Goal: Information Seeking & Learning: Learn about a topic

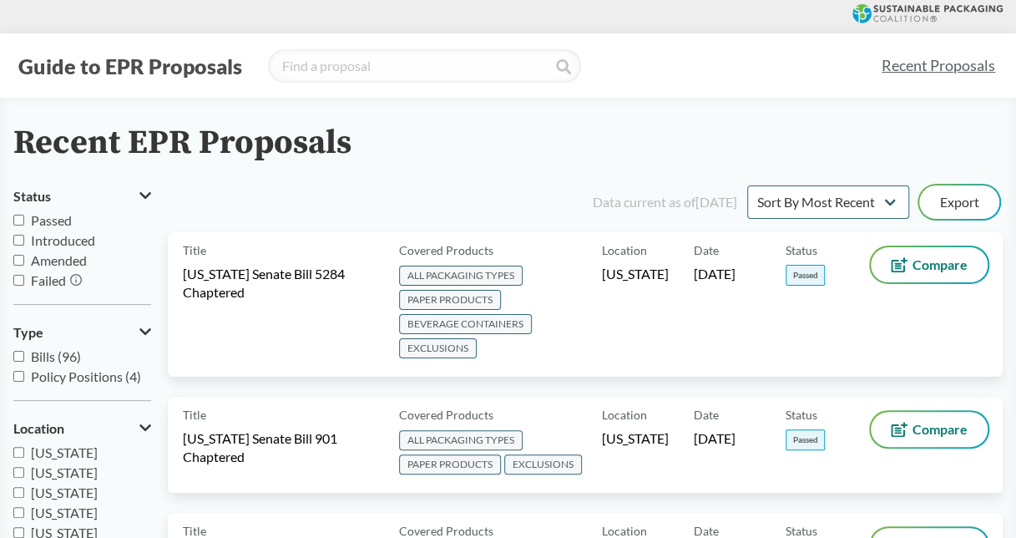
scroll to position [83, 0]
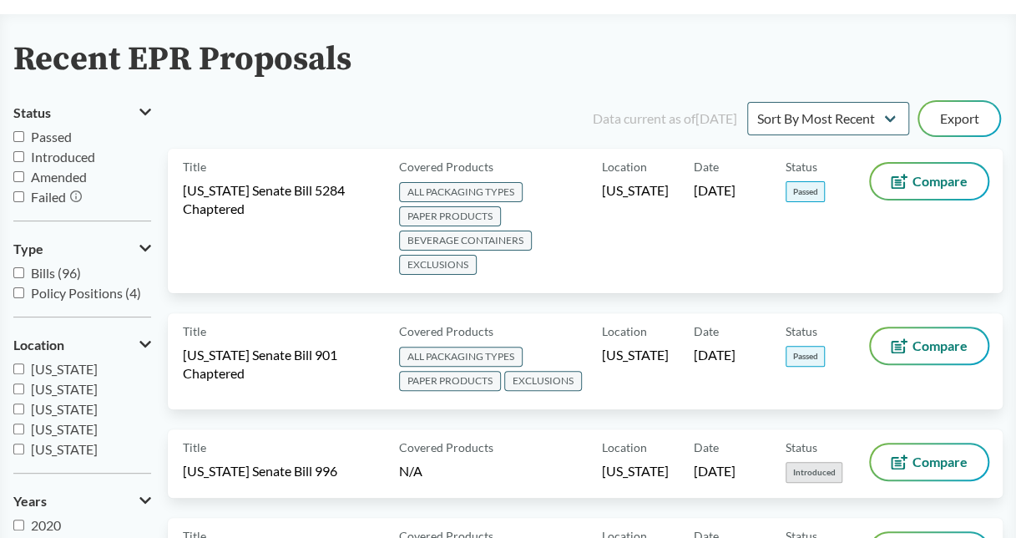
click at [37, 154] on span "Introduced" at bounding box center [63, 157] width 64 height 16
click at [24, 154] on input "Introduced" at bounding box center [18, 156] width 11 height 11
checkbox input "true"
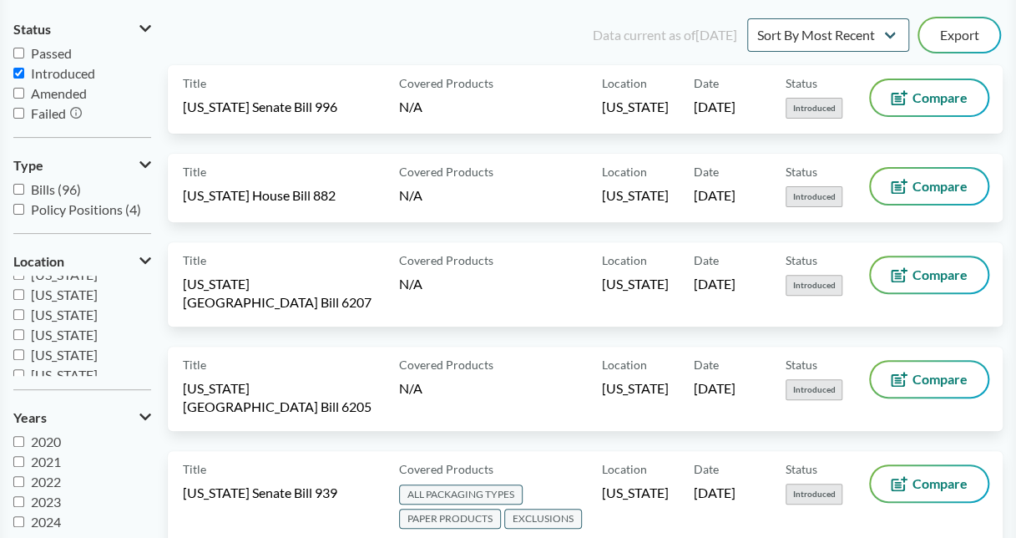
scroll to position [167, 0]
click at [94, 319] on span "[US_STATE]" at bounding box center [64, 318] width 67 height 16
click at [24, 319] on input "[US_STATE]" at bounding box center [18, 318] width 11 height 11
checkbox input "true"
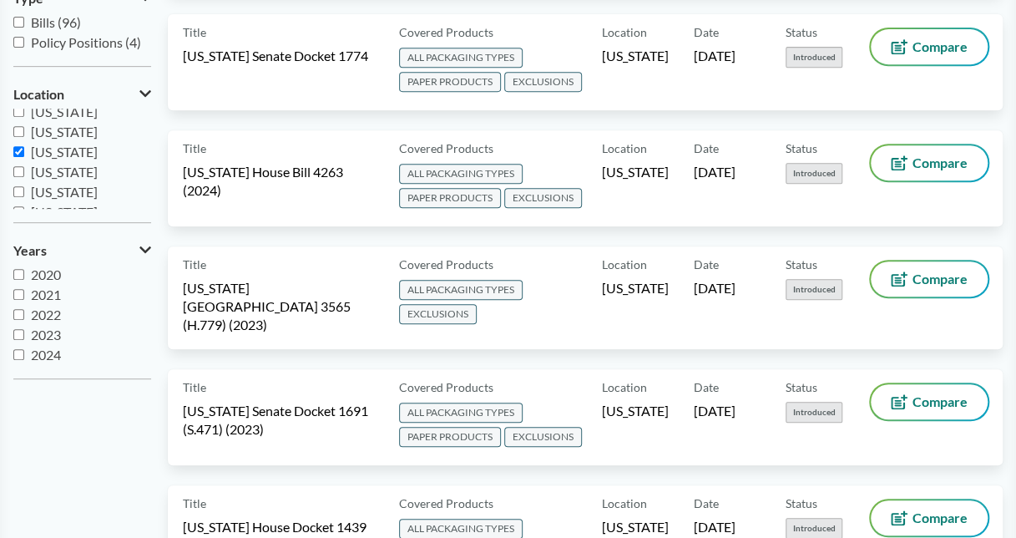
scroll to position [20, 0]
click at [52, 349] on span "2025" at bounding box center [46, 354] width 30 height 16
click at [24, 349] on input "2025" at bounding box center [18, 354] width 11 height 11
checkbox input "true"
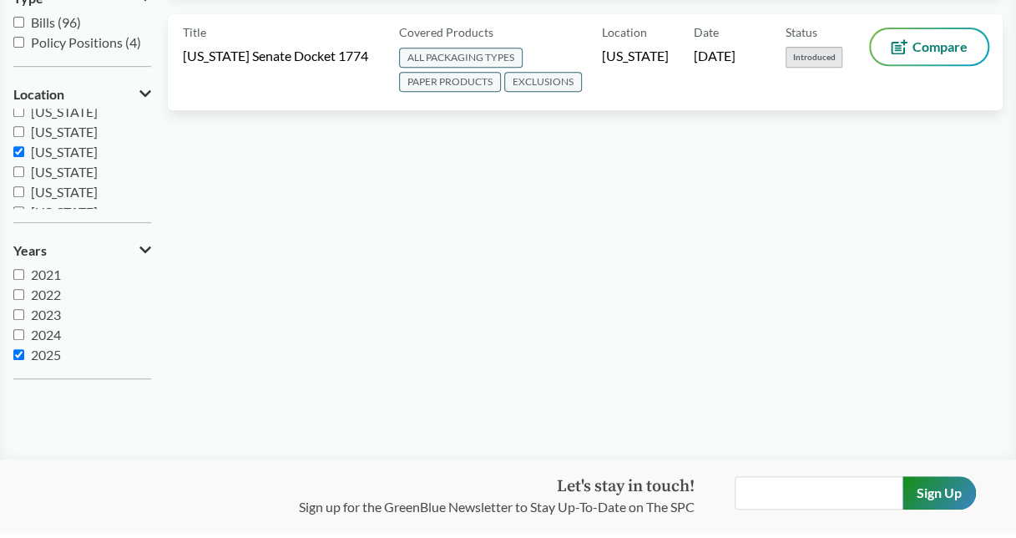
scroll to position [167, 0]
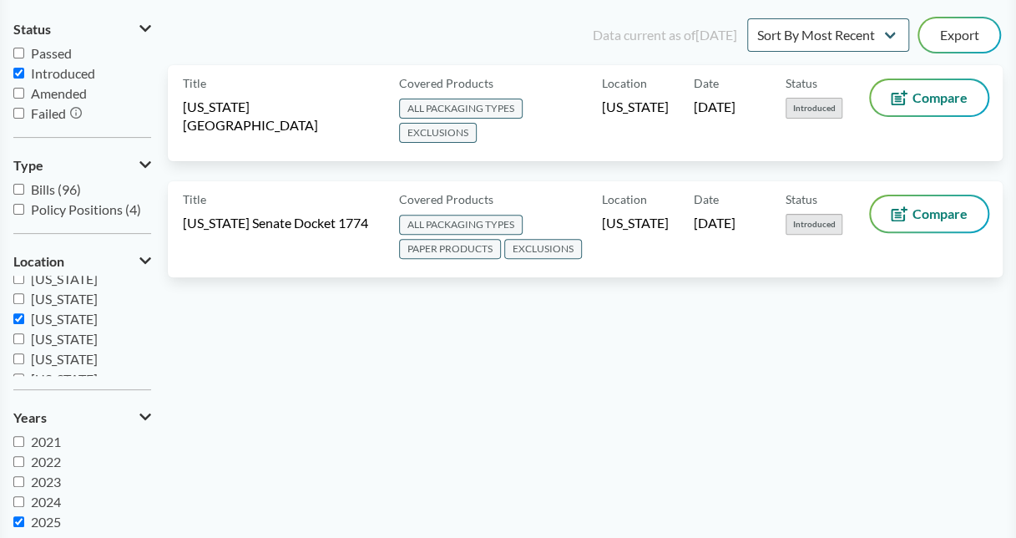
drag, startPoint x: 315, startPoint y: 144, endPoint x: 842, endPoint y: 322, distance: 556.6
click at [842, 322] on div "Data current as of [DATE] Sort By Most Recent Sort By Status Export Title [US_S…" at bounding box center [585, 287] width 835 height 544
drag, startPoint x: 718, startPoint y: 102, endPoint x: 509, endPoint y: 326, distance: 306.5
click at [509, 326] on div "Data current as of [DATE] Sort By Most Recent Sort By Status Export Title [US_S…" at bounding box center [585, 287] width 835 height 544
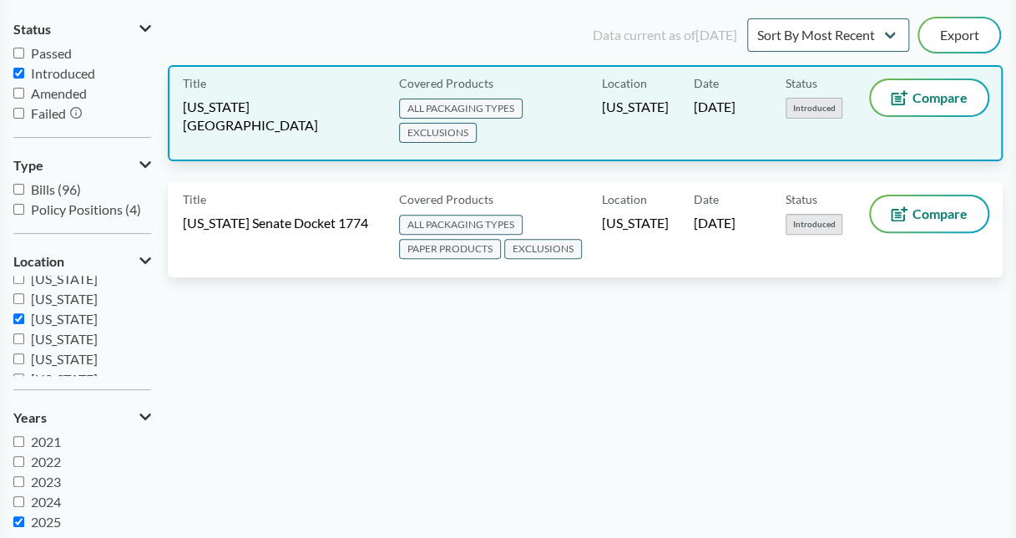
click at [356, 124] on span "[US_STATE][GEOGRAPHIC_DATA]" at bounding box center [281, 116] width 196 height 37
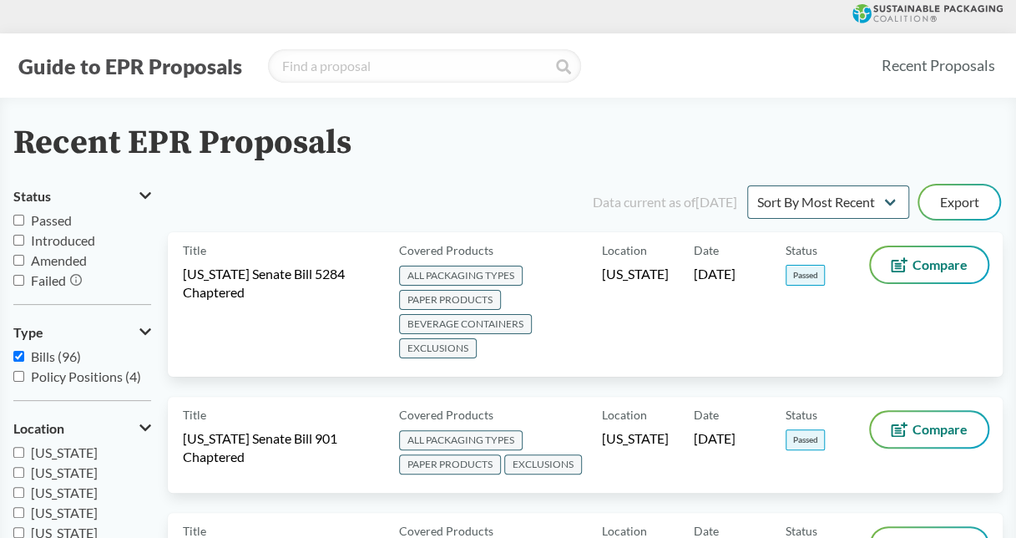
click at [122, 65] on button "Guide to EPR Proposals" at bounding box center [130, 66] width 234 height 27
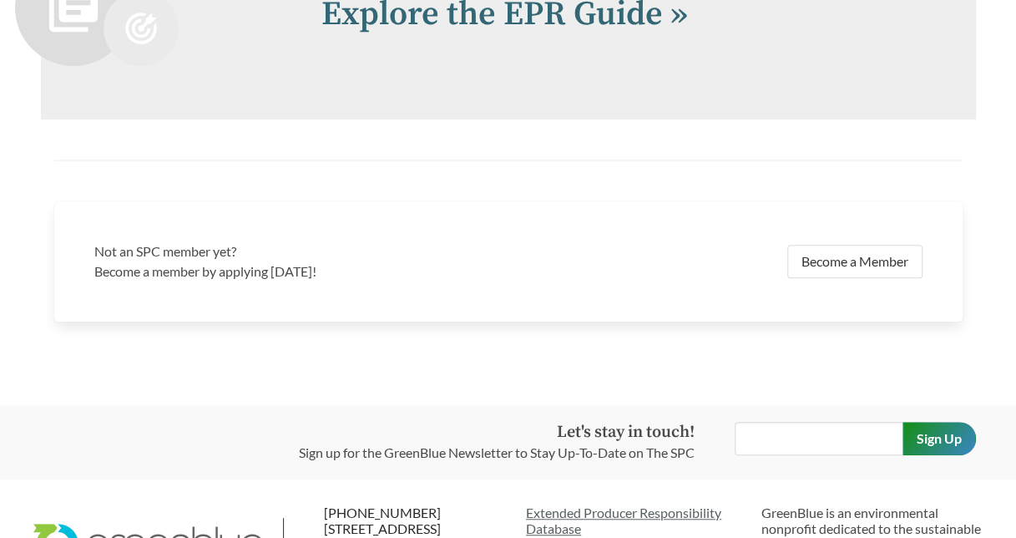
scroll to position [3339, 0]
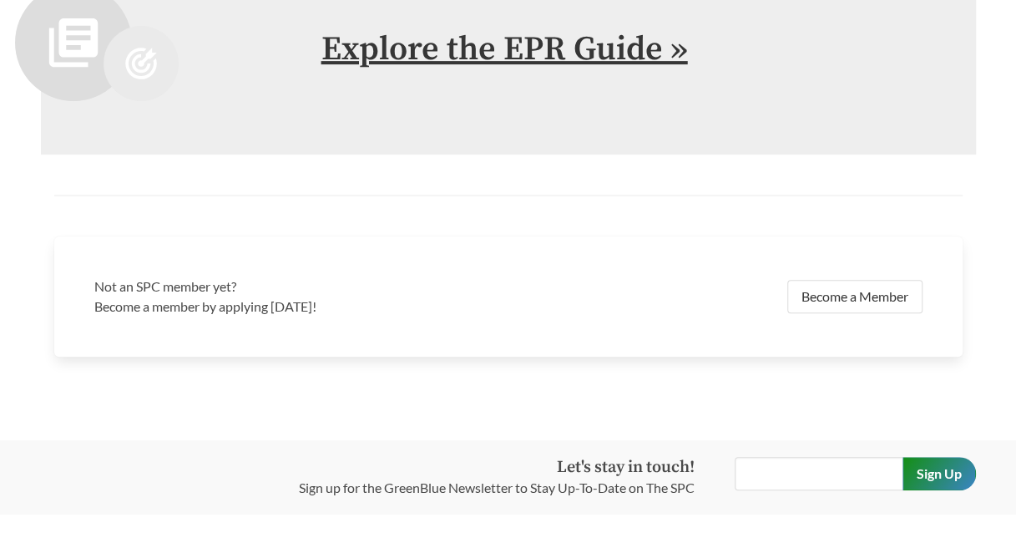
click at [474, 70] on link "Explore the EPR Guide »" at bounding box center [504, 49] width 366 height 42
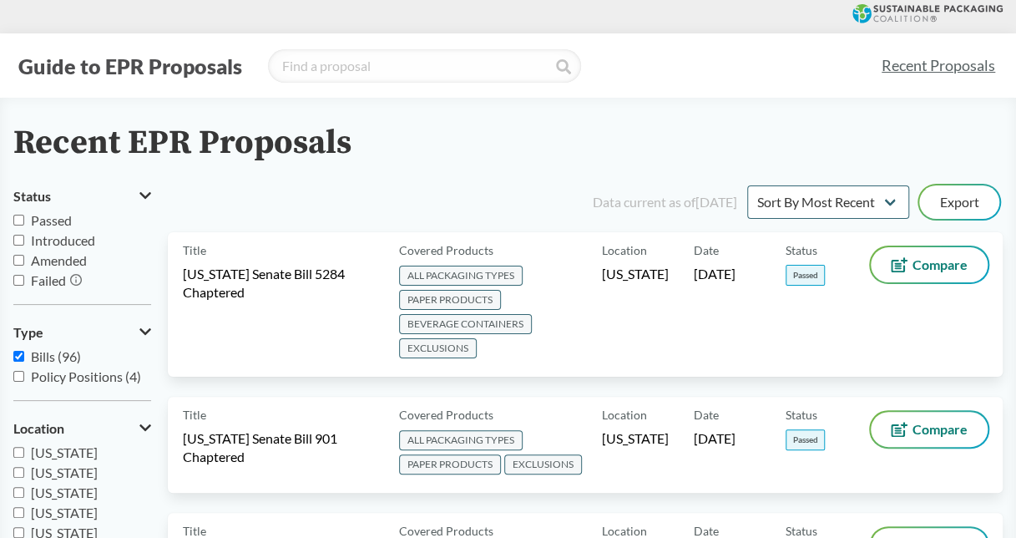
click at [172, 78] on button "Guide to EPR Proposals" at bounding box center [130, 66] width 234 height 27
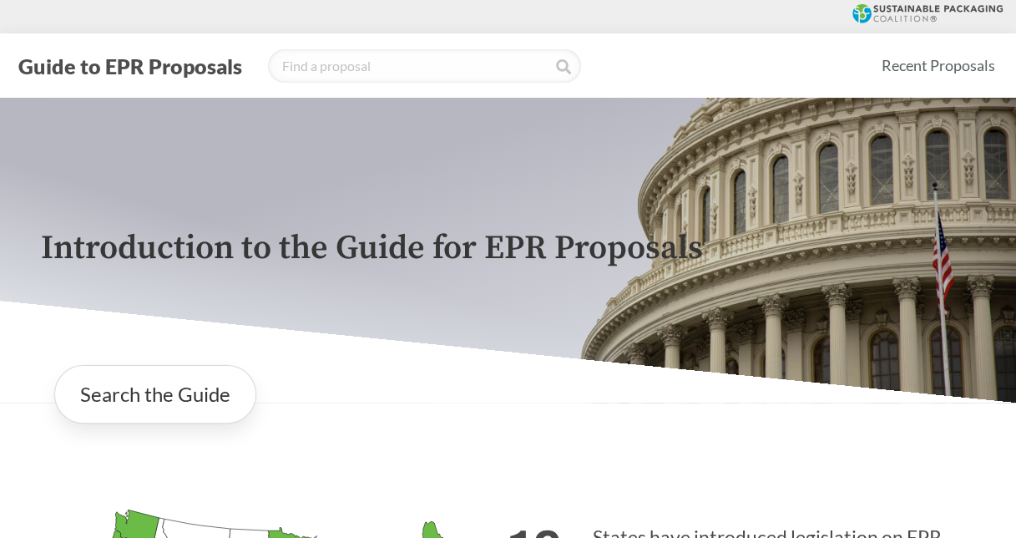
click at [882, 17] on icon at bounding box center [927, 13] width 150 height 19
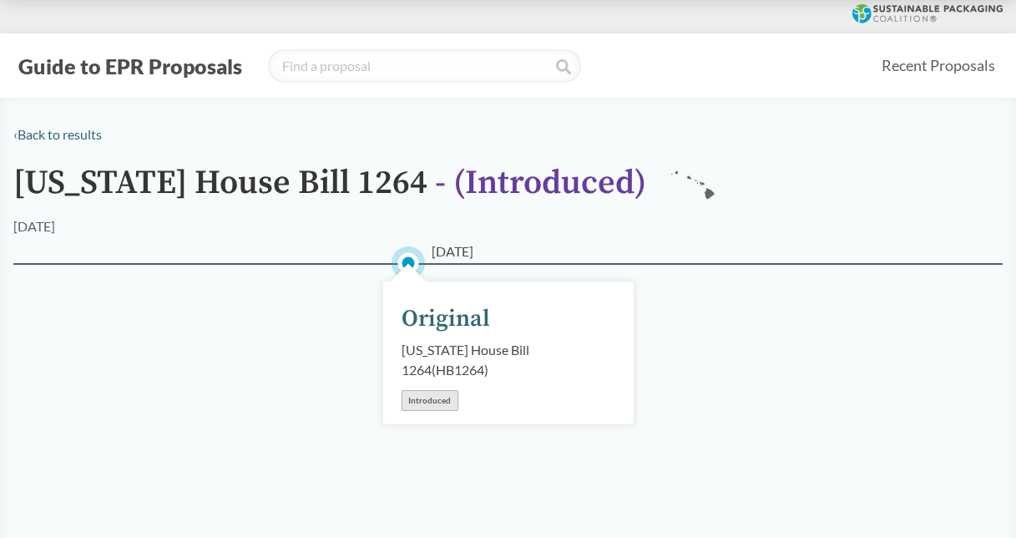
scroll to position [167, 0]
